Goal: Transaction & Acquisition: Purchase product/service

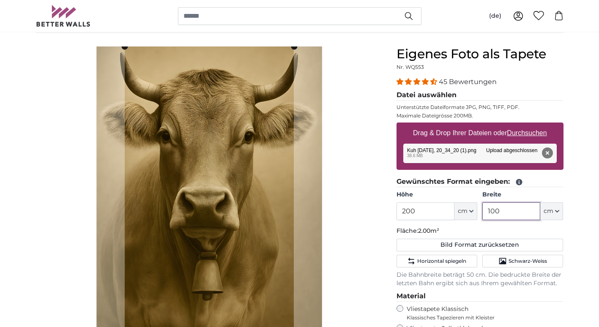
scroll to position [86, 0]
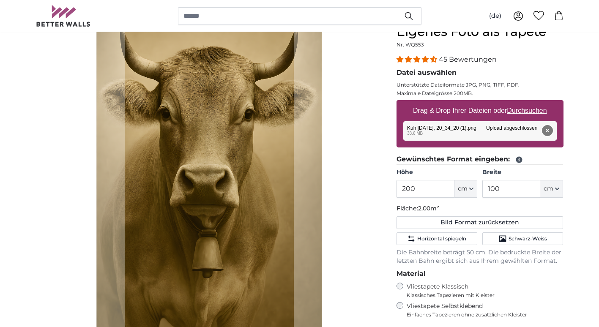
click at [549, 132] on button "Entfernen" at bounding box center [547, 130] width 11 height 11
type input "134"
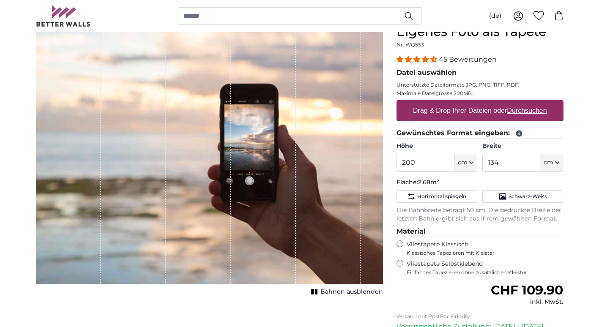
click at [526, 111] on u "Durchsuchen" at bounding box center [527, 110] width 40 height 7
click at [526, 103] on input "Drag & Drop Ihrer Dateien oder Durchsuchen" at bounding box center [480, 101] width 167 height 3
type input "**********"
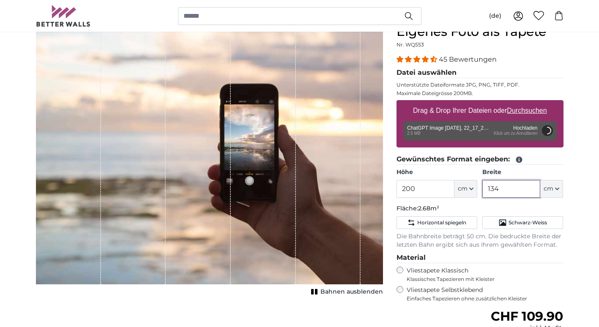
drag, startPoint x: 507, startPoint y: 190, endPoint x: 474, endPoint y: 192, distance: 33.0
click at [474, 192] on div "Höhe 200 ft cm Centimeter (cm) Inches (inch) Feet (ft. in.) Breite 134 ft cm Ce…" at bounding box center [480, 183] width 167 height 30
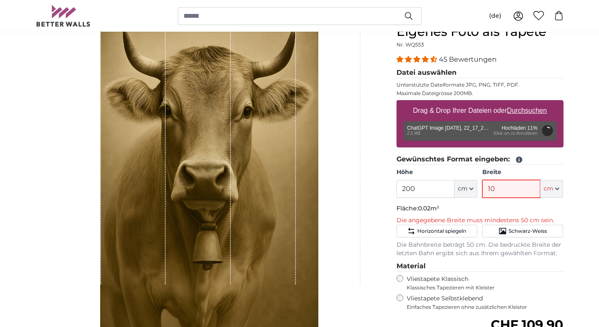
type input "100"
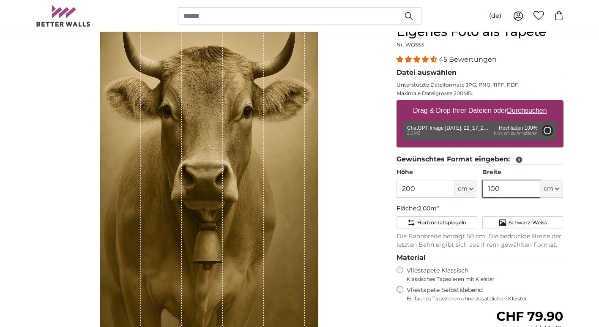
type input "98.5"
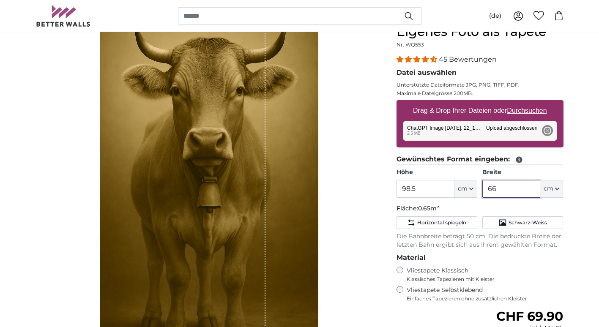
type input "66"
click at [339, 170] on div "Bahnen ausblenden" at bounding box center [209, 193] width 347 height 338
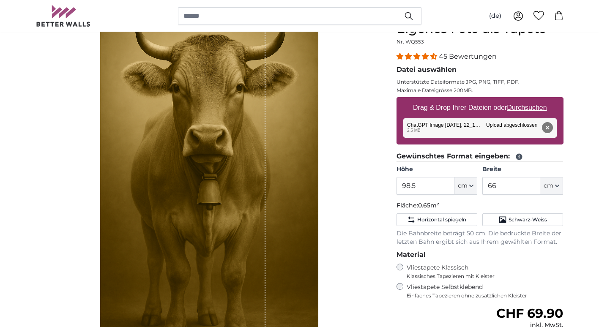
scroll to position [86, 0]
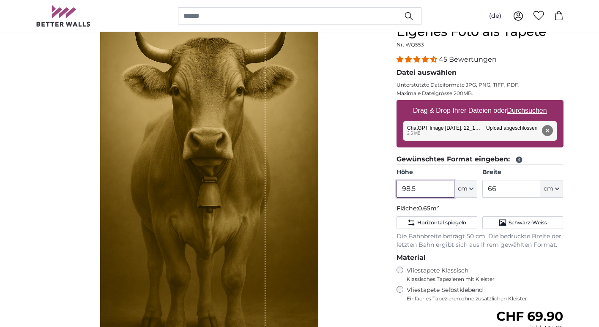
drag, startPoint x: 421, startPoint y: 191, endPoint x: 397, endPoint y: 191, distance: 24.5
click at [397, 191] on input "98.5" at bounding box center [426, 189] width 58 height 18
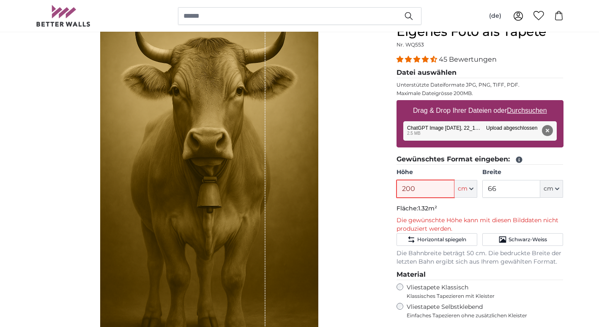
type input "200"
click at [512, 190] on input "66" at bounding box center [511, 189] width 58 height 18
drag, startPoint x: 511, startPoint y: 190, endPoint x: 489, endPoint y: 192, distance: 21.6
click at [489, 192] on input "66" at bounding box center [511, 189] width 58 height 18
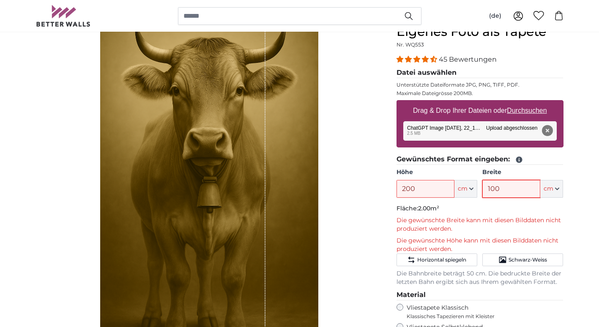
type input "100"
click at [413, 191] on input "200" at bounding box center [426, 189] width 58 height 18
click at [417, 193] on input "200" at bounding box center [426, 189] width 58 height 18
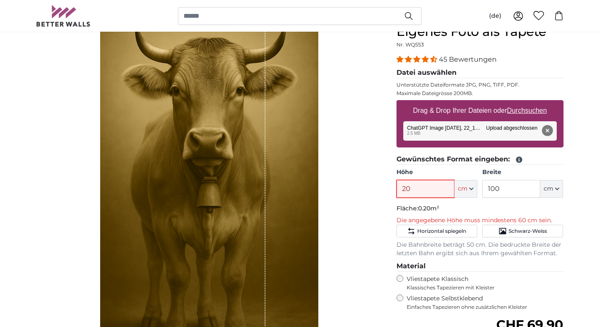
type input "20"
click at [502, 185] on input "100" at bounding box center [511, 189] width 58 height 18
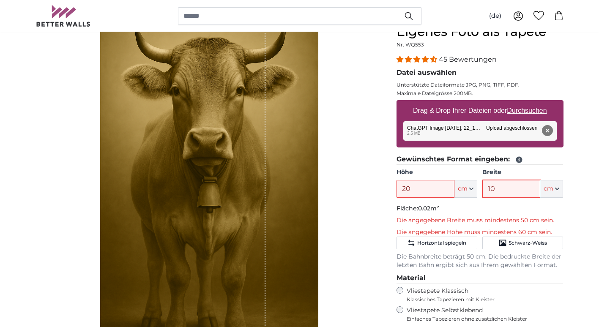
type input "10"
click at [417, 188] on input "20" at bounding box center [426, 189] width 58 height 18
drag, startPoint x: 419, startPoint y: 188, endPoint x: 401, endPoint y: 190, distance: 17.9
click at [401, 190] on input "20" at bounding box center [426, 189] width 58 height 18
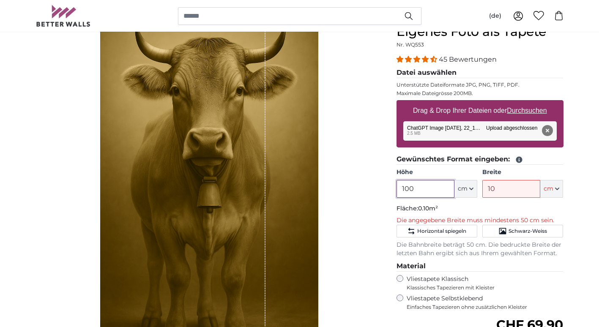
type input "100"
drag, startPoint x: 498, startPoint y: 188, endPoint x: 482, endPoint y: 189, distance: 15.3
click at [482, 189] on input "10" at bounding box center [511, 189] width 58 height 18
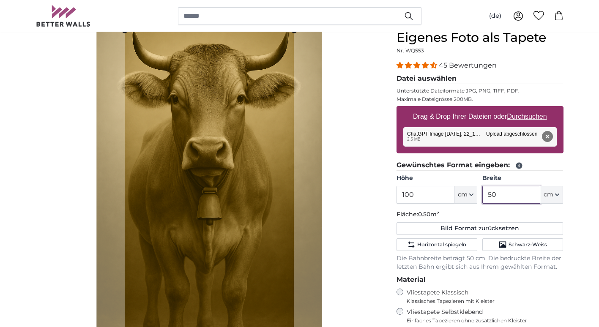
scroll to position [85, 0]
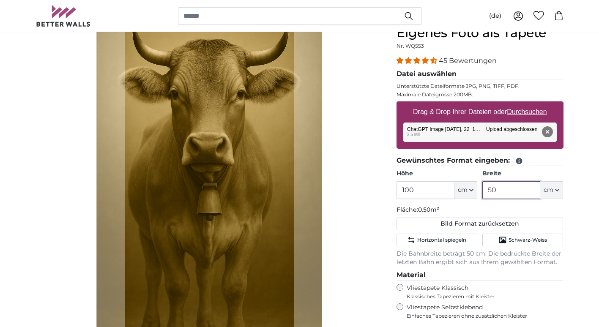
type input "50"
click at [470, 193] on button "cm" at bounding box center [465, 190] width 23 height 18
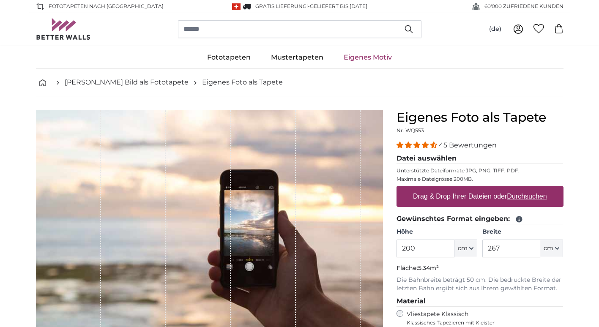
click at [520, 196] on u "Durchsuchen" at bounding box center [527, 196] width 40 height 7
click at [520, 189] on input "Drag & Drop Ihrer Dateien oder Durchsuchen" at bounding box center [480, 187] width 167 height 3
type input "**********"
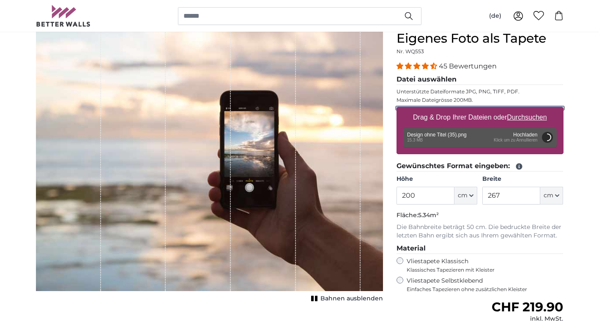
scroll to position [85, 0]
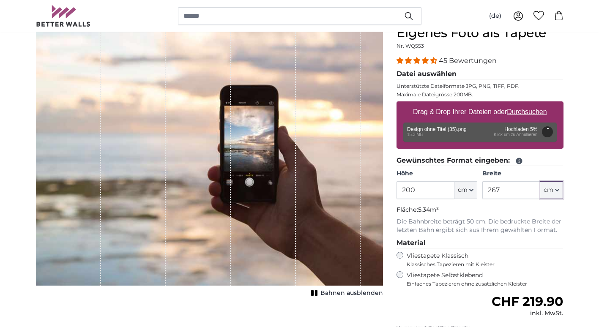
click at [557, 191] on icon "button" at bounding box center [556, 190] width 3 height 2
click at [509, 188] on input "267" at bounding box center [511, 190] width 58 height 18
drag, startPoint x: 506, startPoint y: 190, endPoint x: 480, endPoint y: 190, distance: 26.6
click at [480, 190] on div "Höhe 200 ft cm Centimeter (cm) Inches (inch) Feet (ft. in.) Breite 267 ft cm Ce…" at bounding box center [480, 185] width 167 height 30
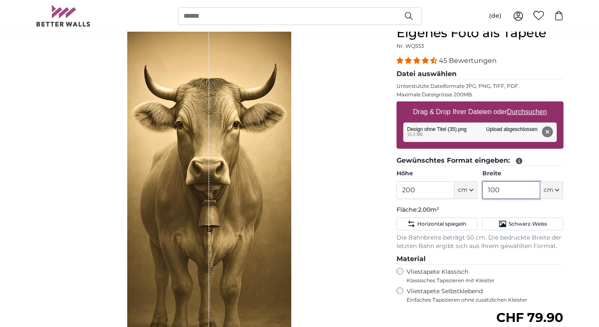
type input "100"
click at [306, 203] on div "Bahnen ausblenden" at bounding box center [209, 194] width 347 height 338
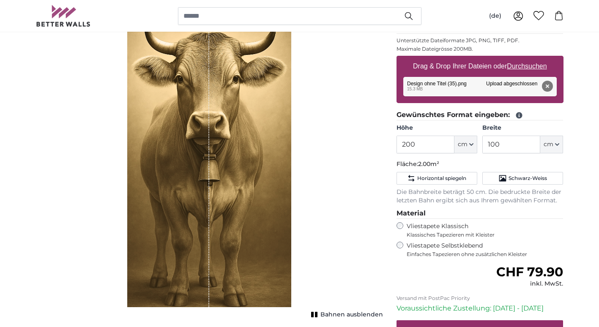
scroll to position [169, 0]
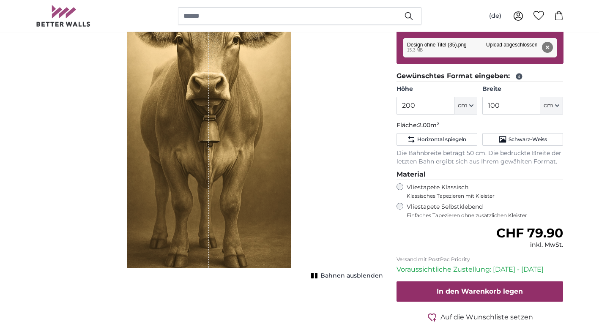
click at [334, 216] on div "Bahnen ausblenden" at bounding box center [209, 110] width 347 height 338
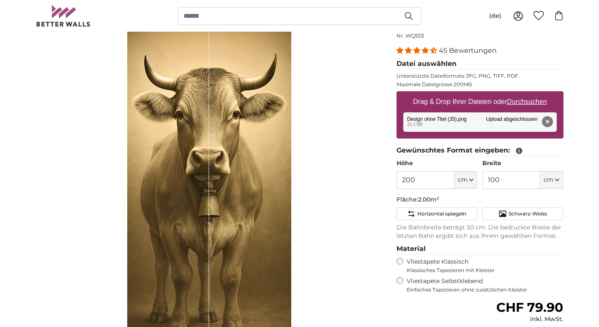
scroll to position [85, 0]
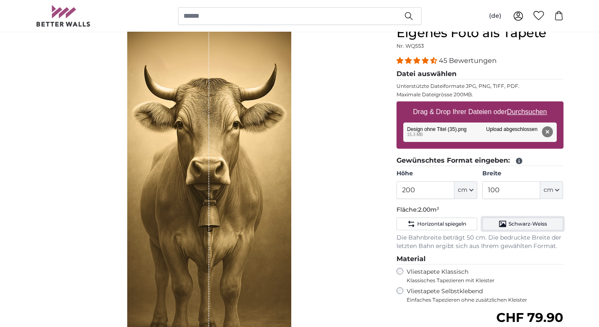
click at [513, 225] on span "Schwarz-Weiss" at bounding box center [528, 224] width 38 height 7
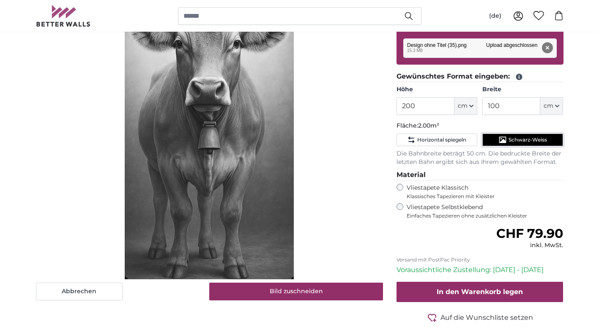
scroll to position [169, 0]
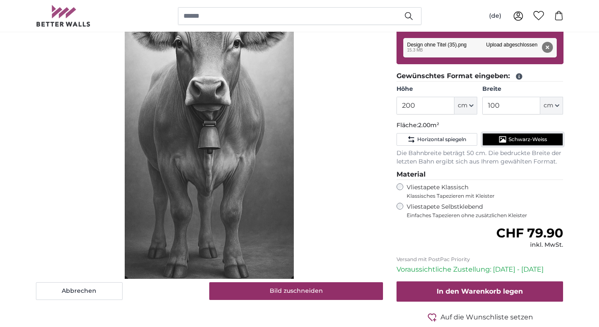
click at [513, 140] on span "Schwarz-Weiss" at bounding box center [528, 139] width 38 height 7
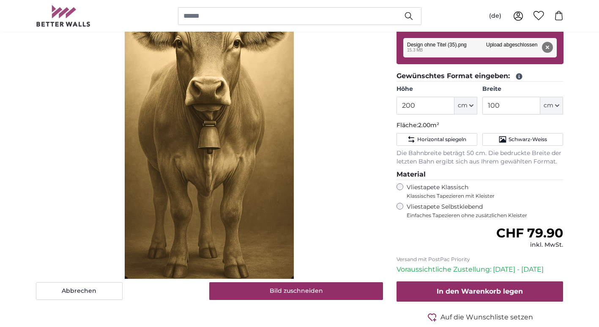
click at [400, 183] on fieldset "Material Vliestapete Klassisch Klassisches Tapezieren mit Kleister Vliestapete …" at bounding box center [480, 194] width 167 height 49
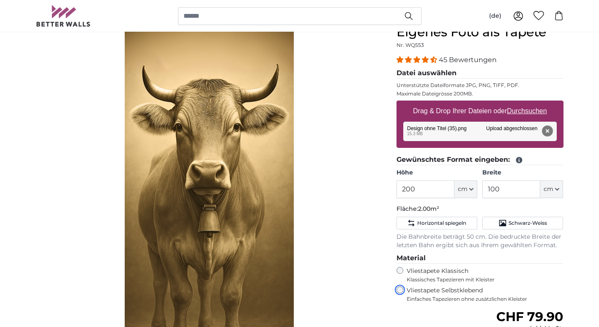
scroll to position [42, 0]
